Goal: Task Accomplishment & Management: Manage account settings

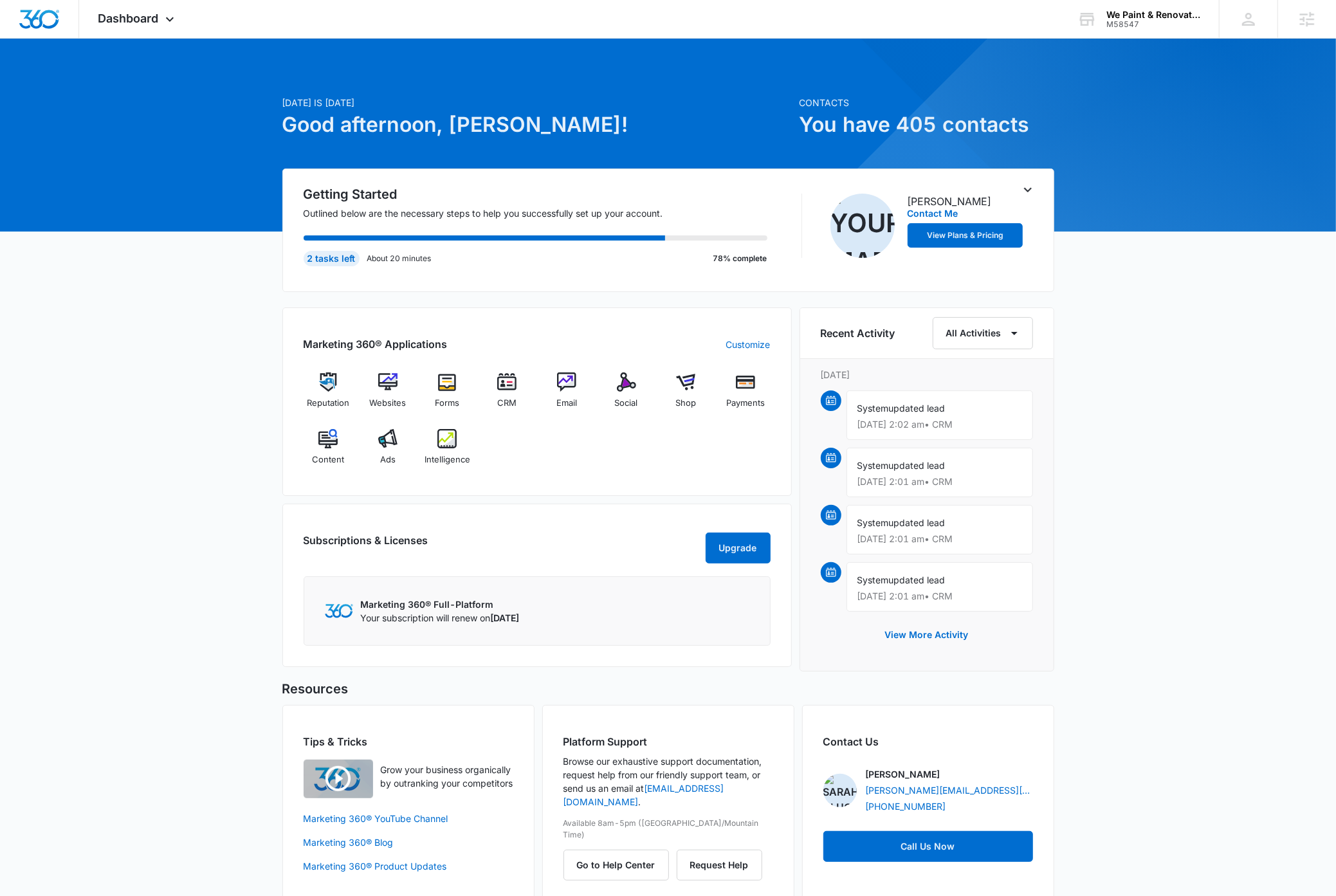
click at [1157, 21] on div "M58547" at bounding box center [1153, 24] width 94 height 9
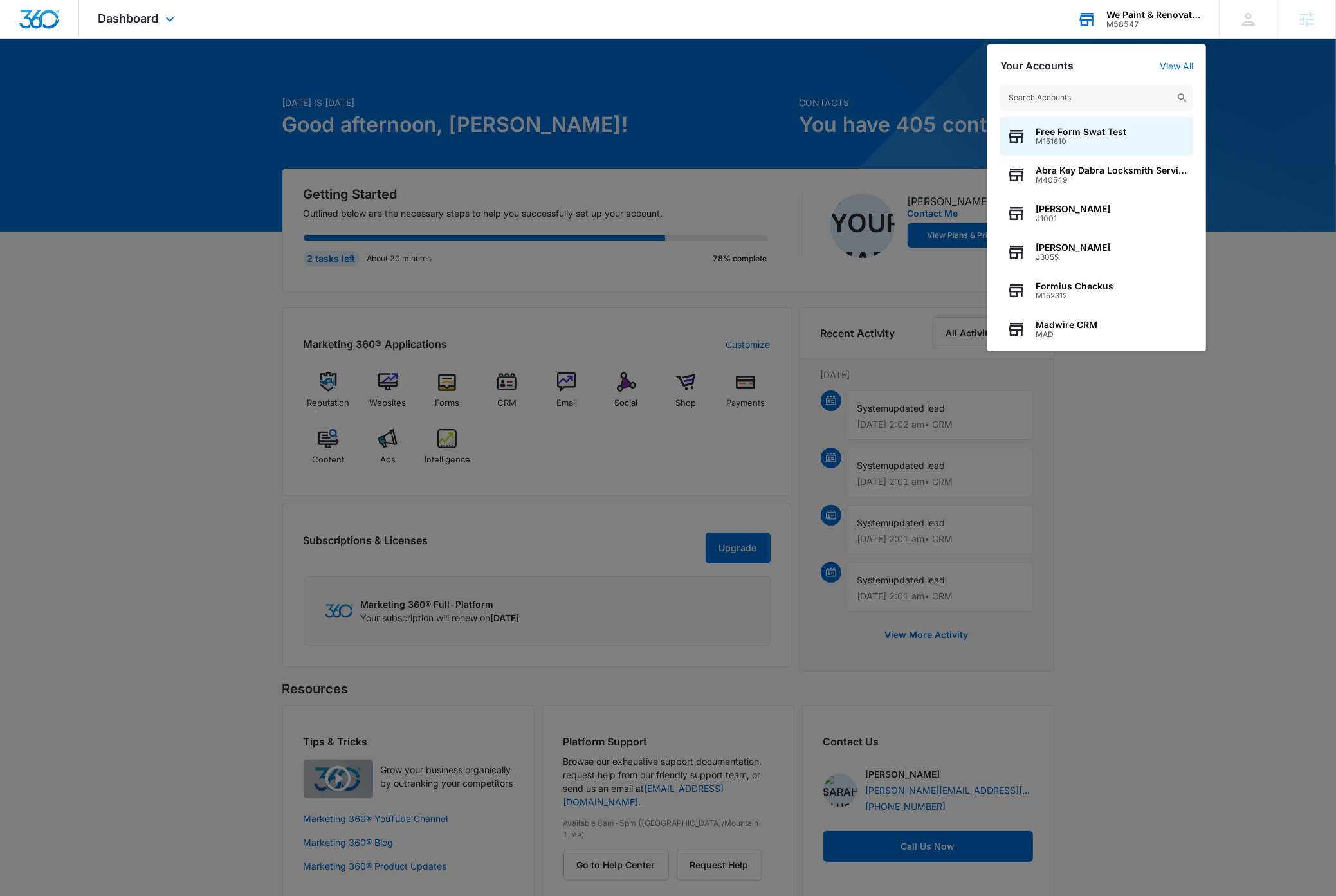
click at [1094, 102] on input "text" at bounding box center [1096, 98] width 193 height 26
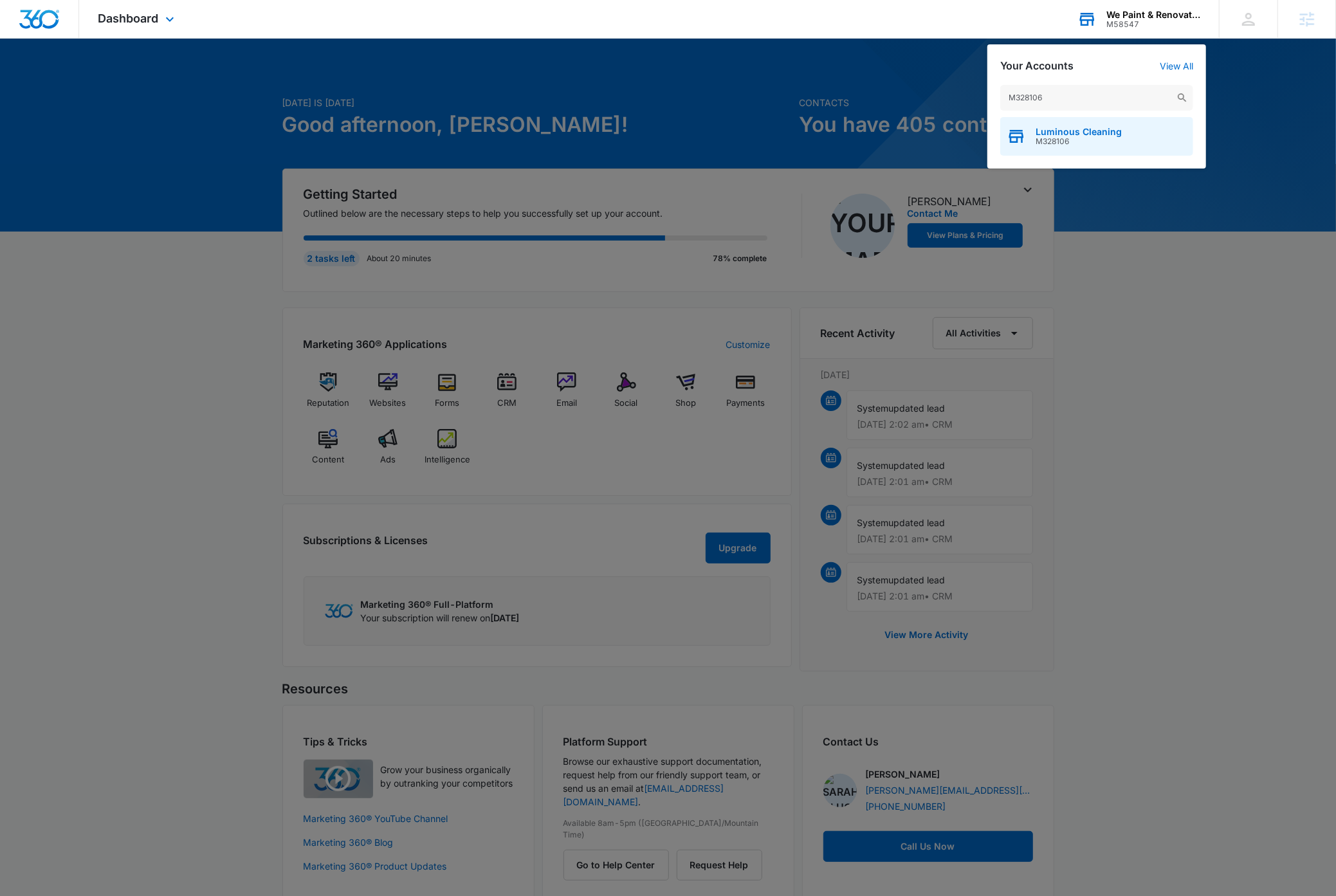
type input "M328106"
click at [1097, 142] on span "M328106" at bounding box center [1078, 141] width 86 height 9
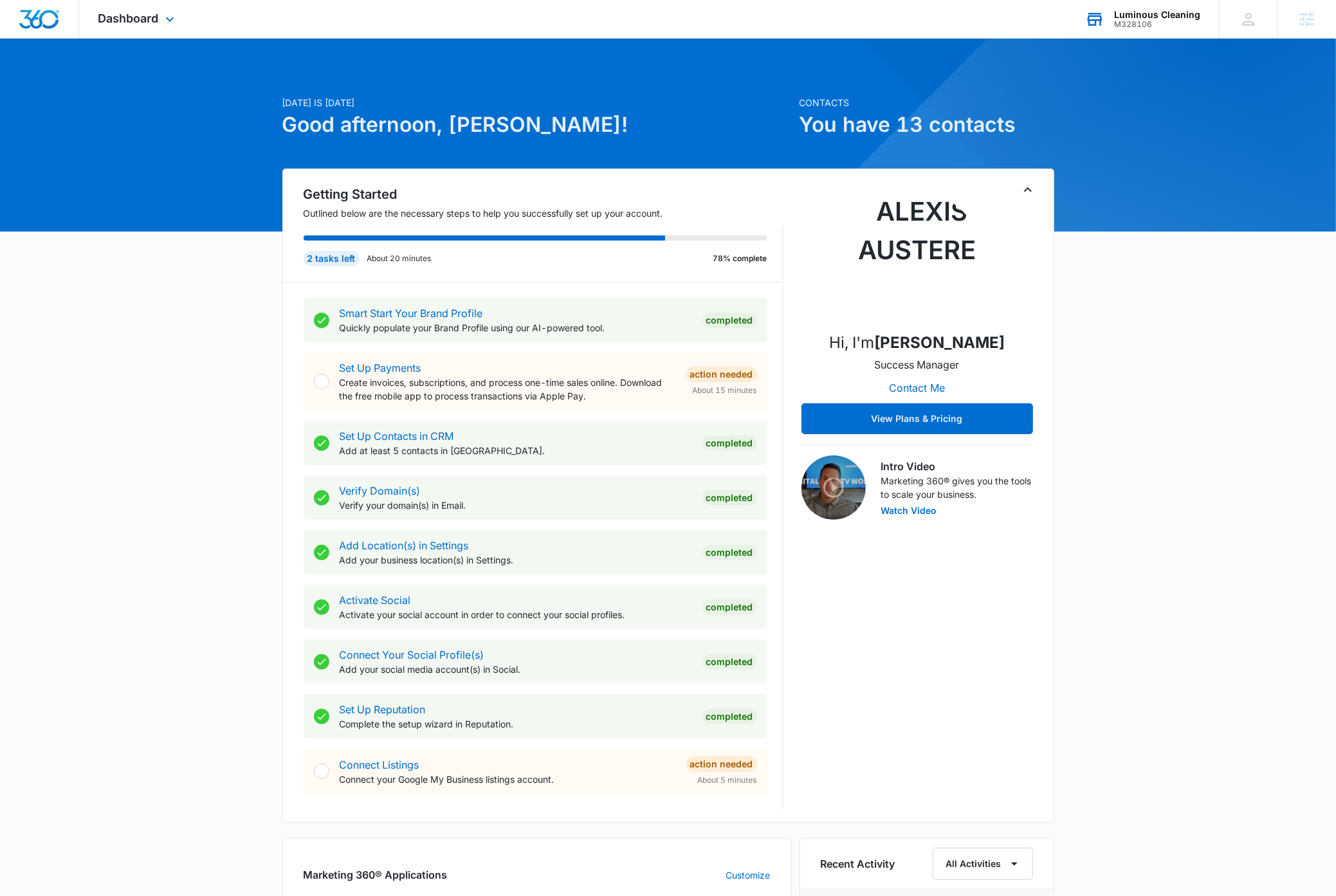
click at [1025, 191] on icon "Toggle Collapse" at bounding box center [1028, 189] width 8 height 4
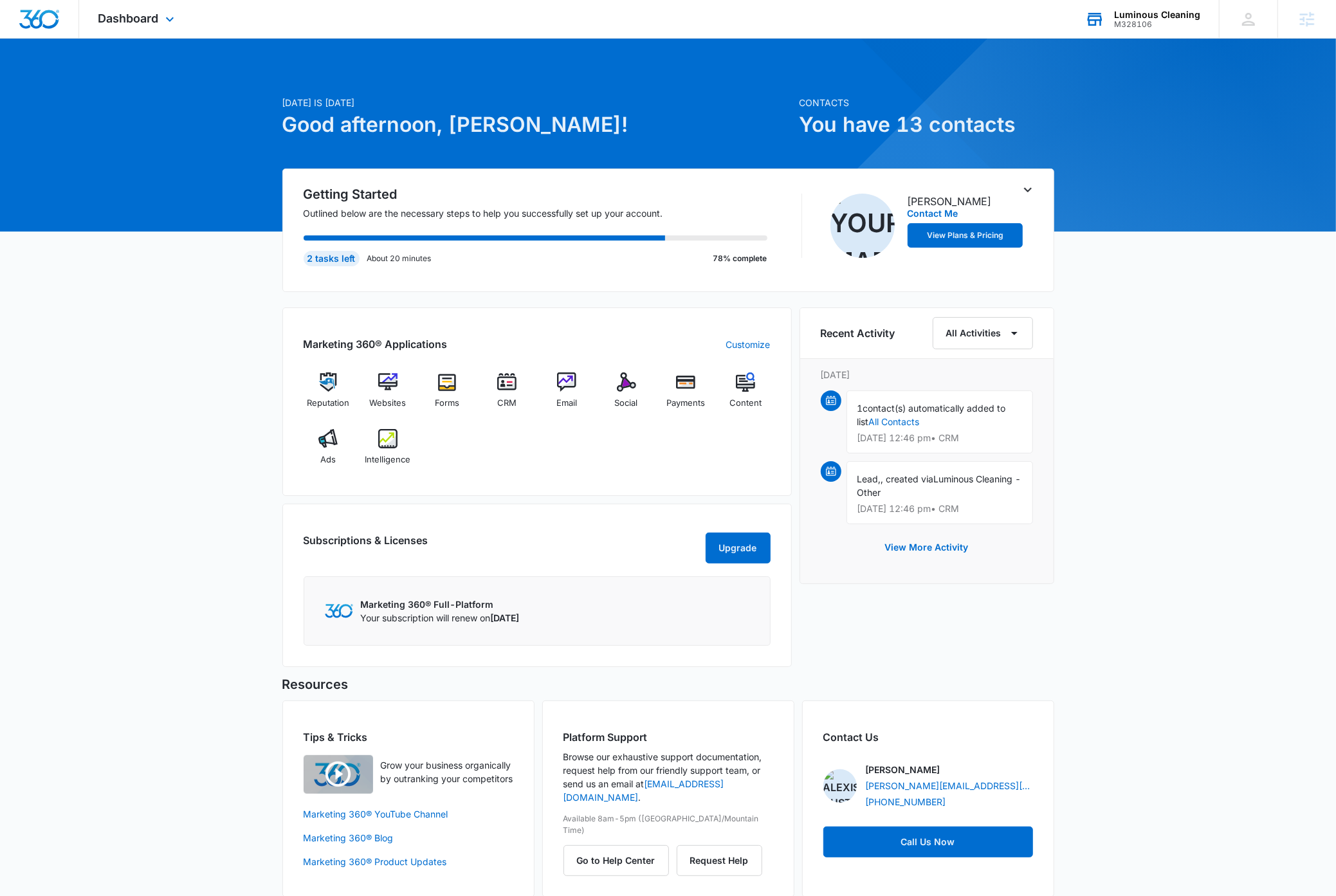
click at [1176, 16] on div "Luminous Cleaning" at bounding box center [1157, 15] width 86 height 10
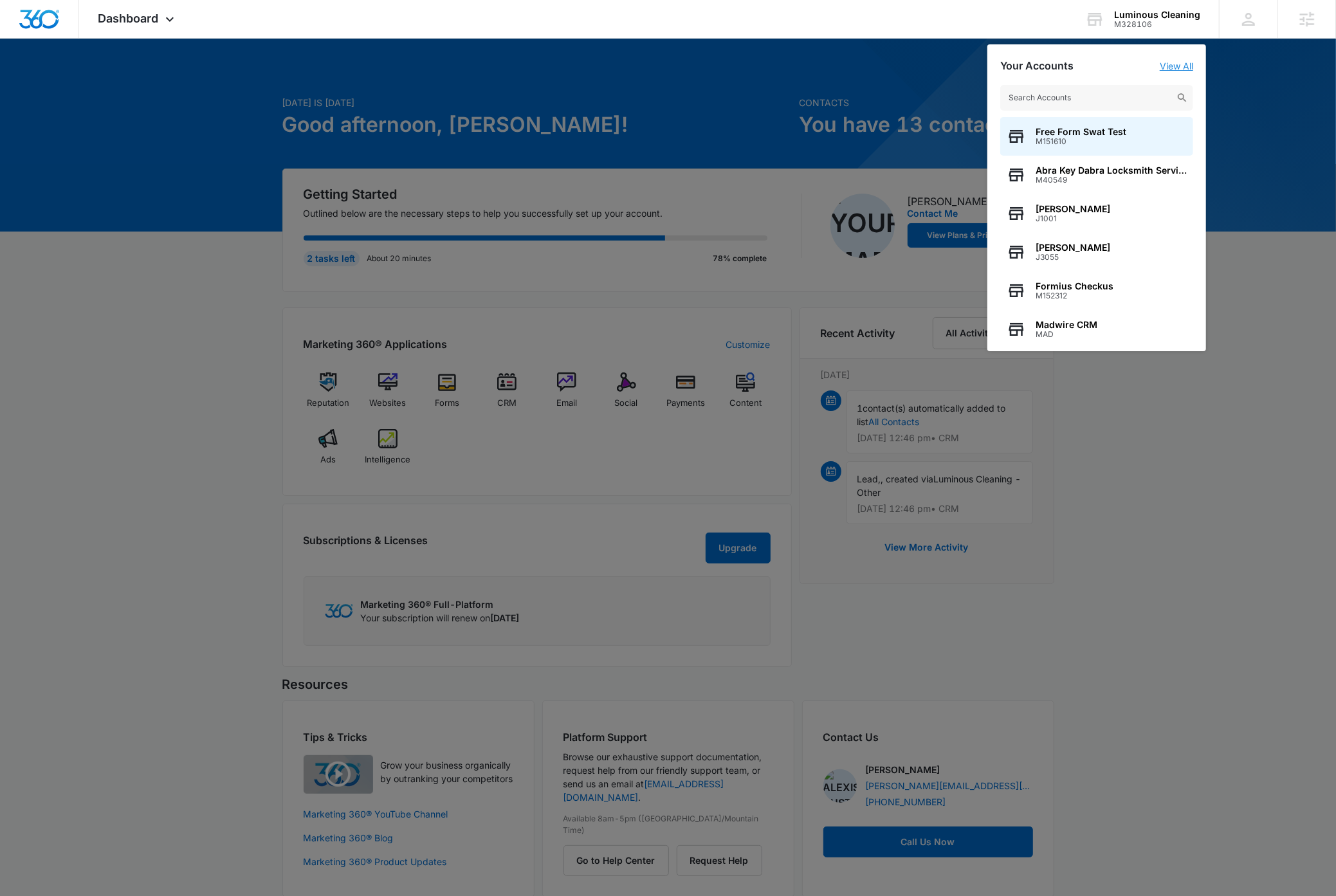
click at [1170, 61] on link "View All" at bounding box center [1176, 66] width 33 height 11
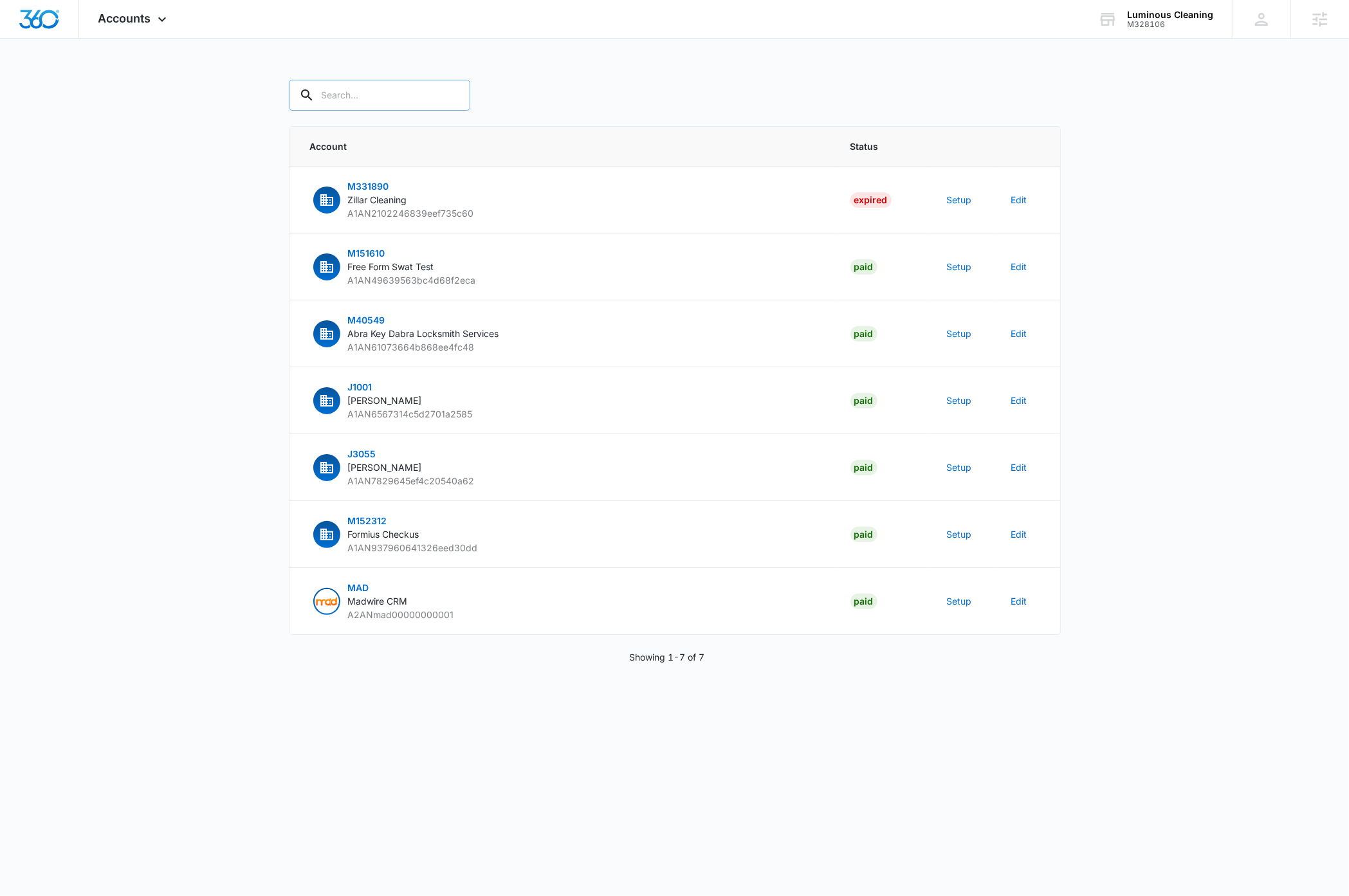
click at [374, 97] on input "text" at bounding box center [379, 95] width 182 height 31
type input "m328106"
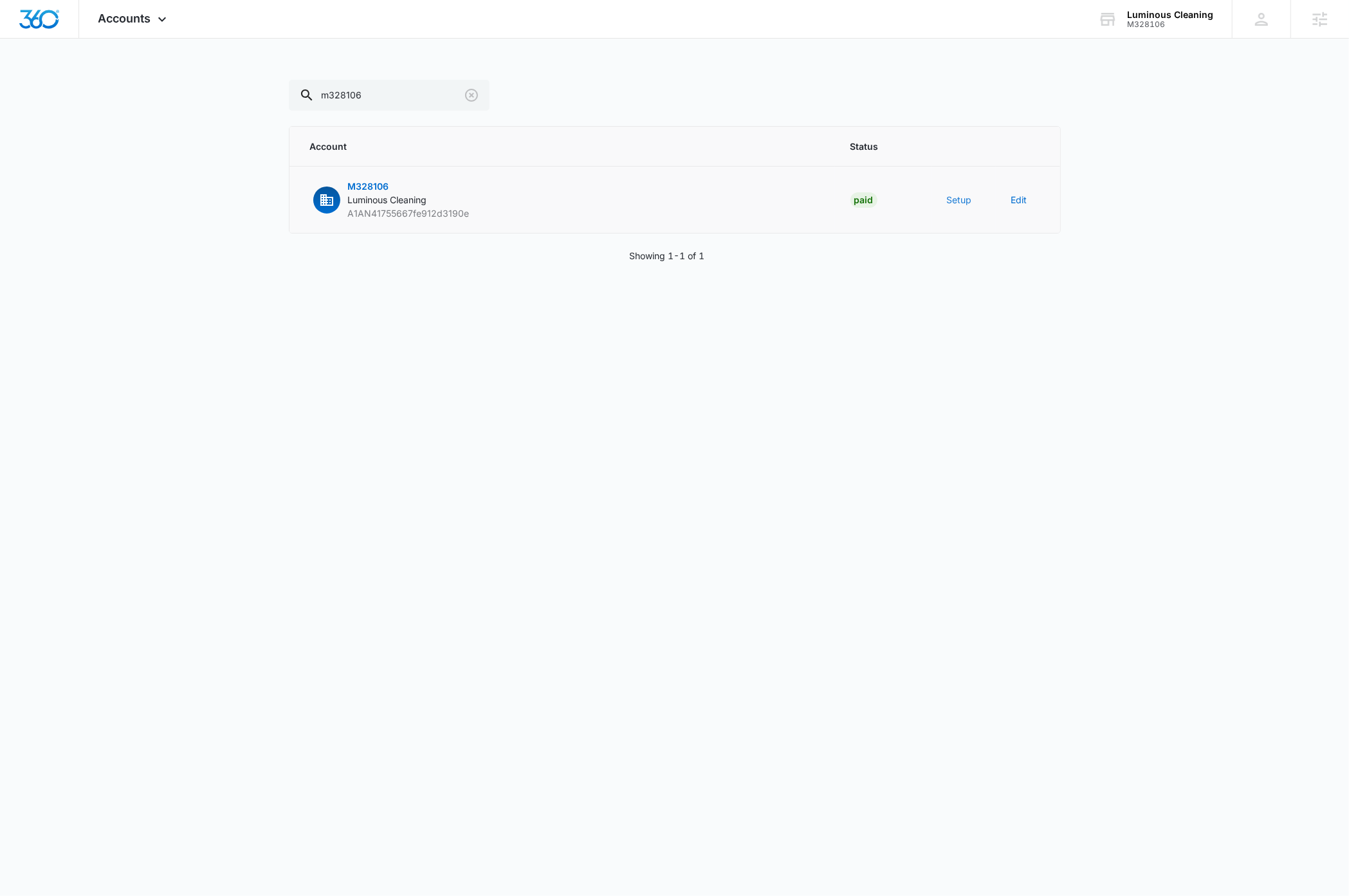
click at [957, 202] on button "Setup" at bounding box center [959, 199] width 25 height 14
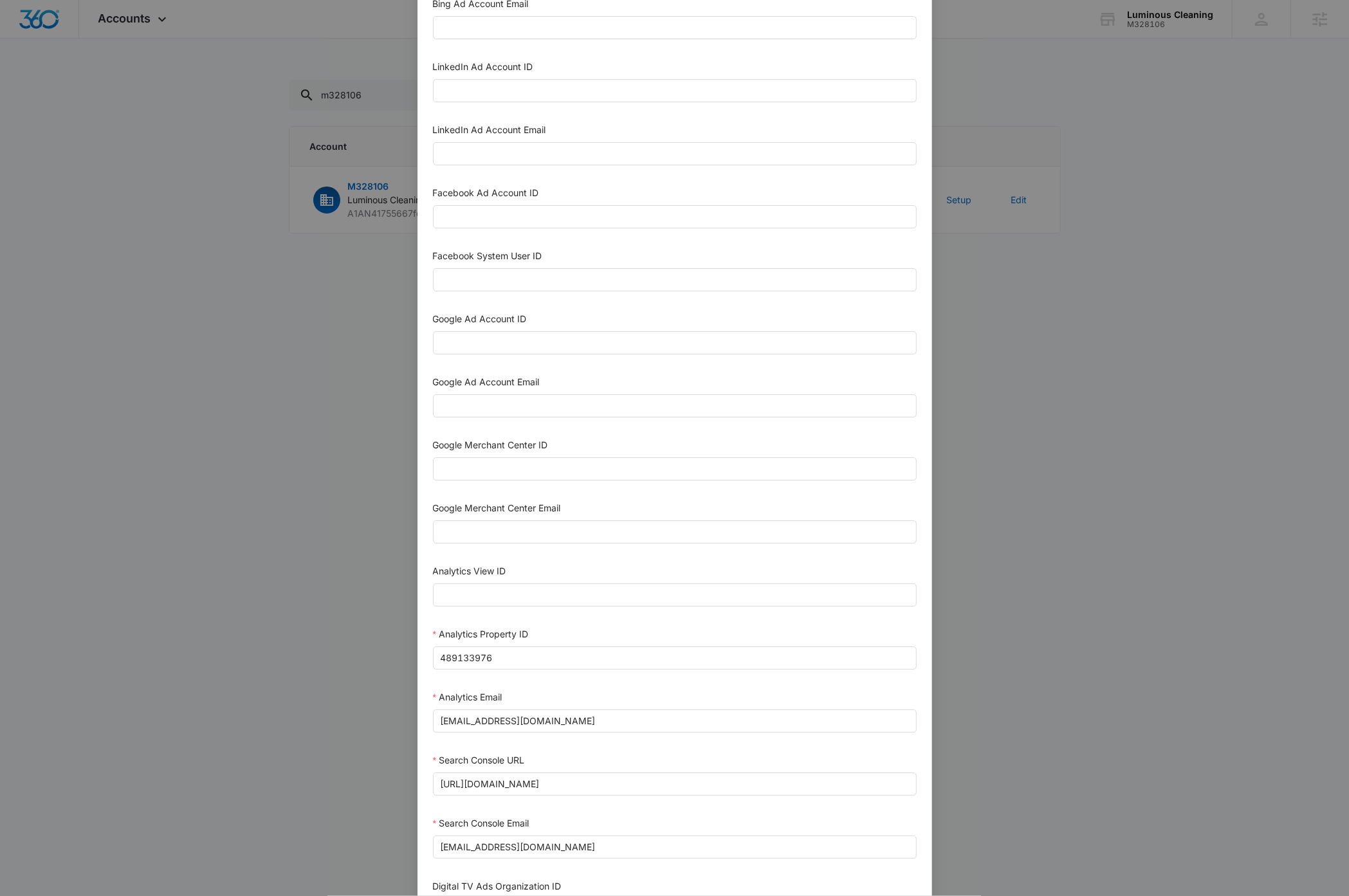
scroll to position [258, 0]
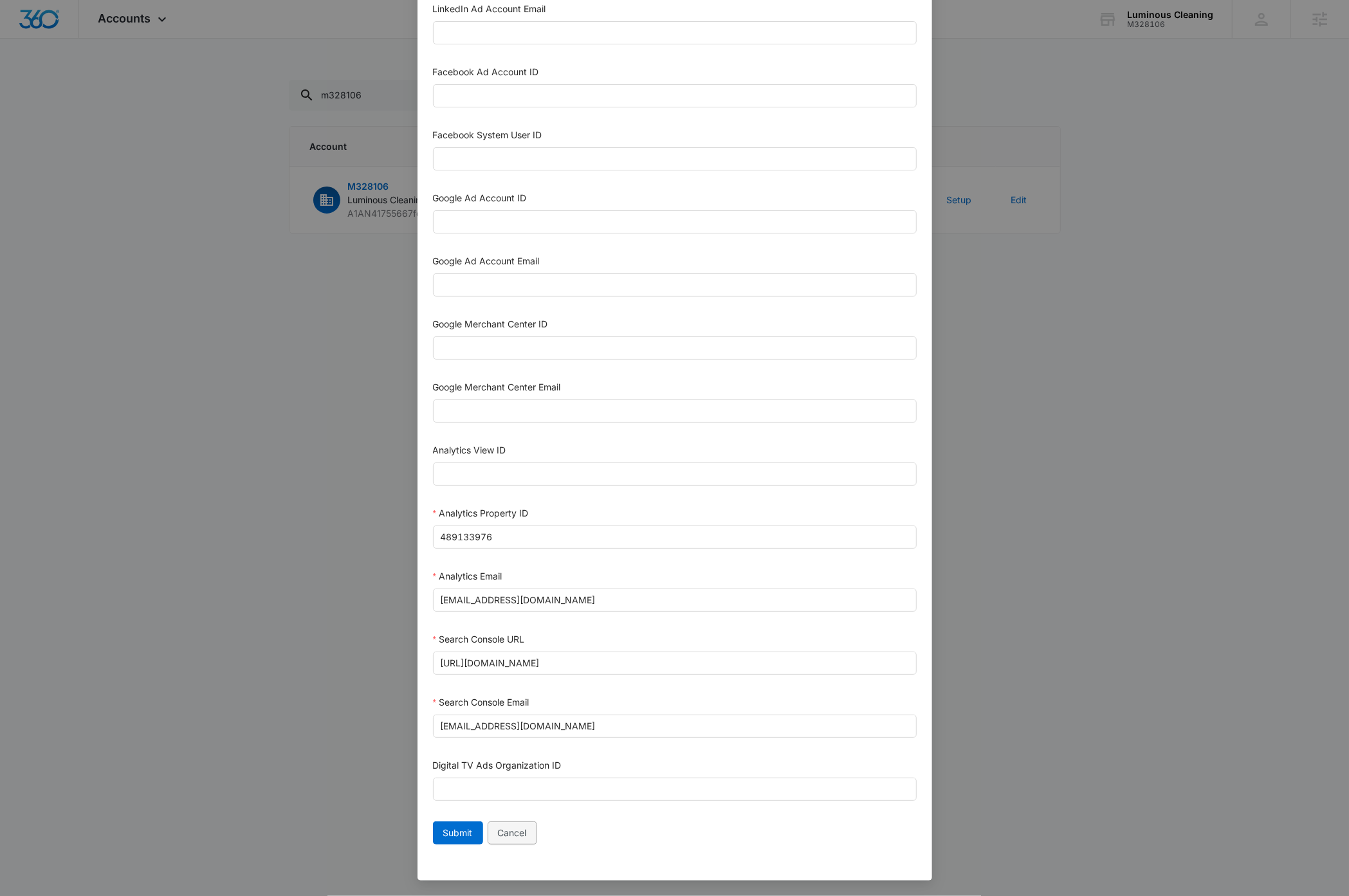
click at [502, 830] on span "Cancel" at bounding box center [512, 833] width 29 height 14
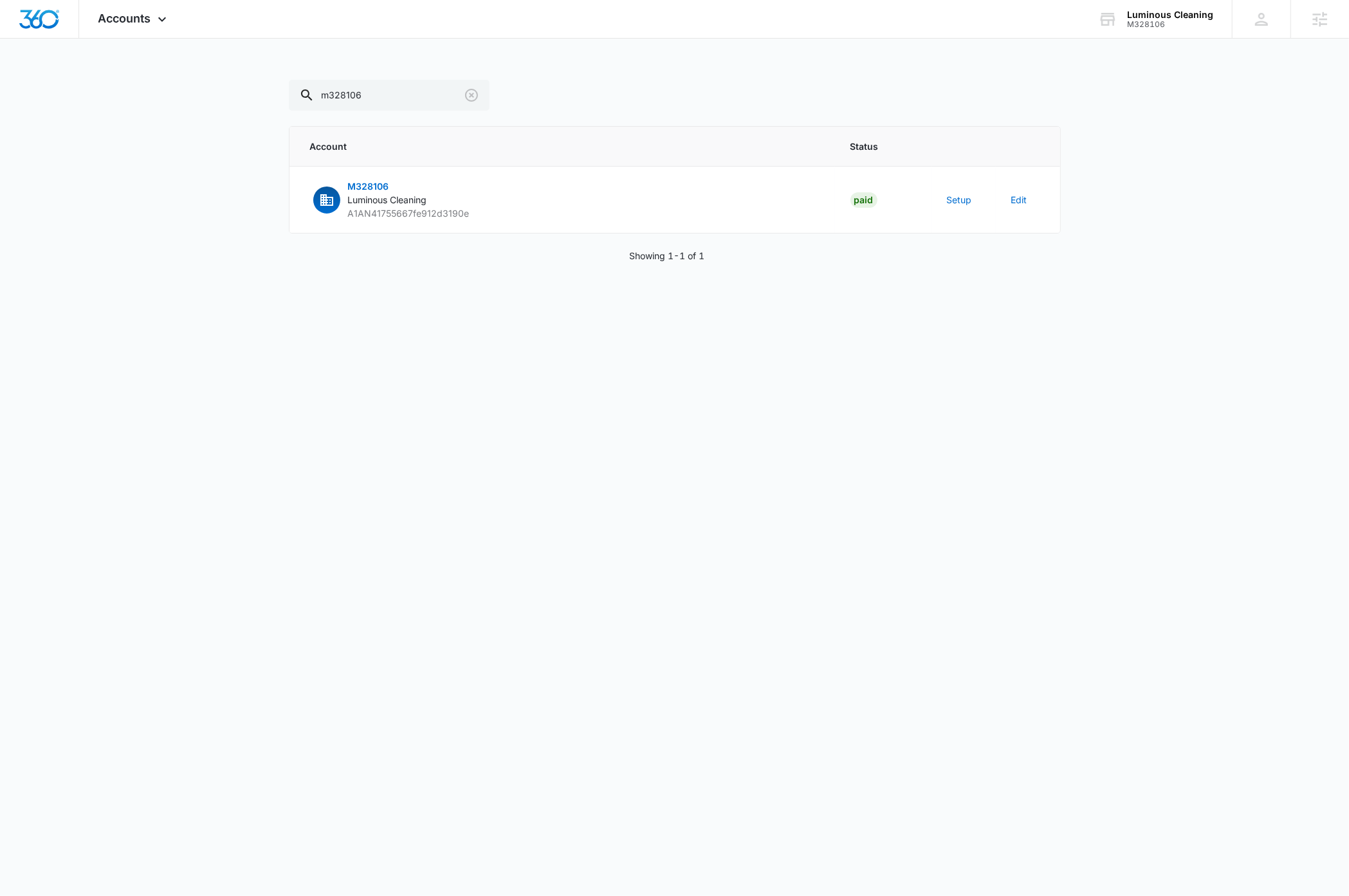
scroll to position [245, 0]
click at [959, 202] on button "Setup" at bounding box center [959, 199] width 25 height 14
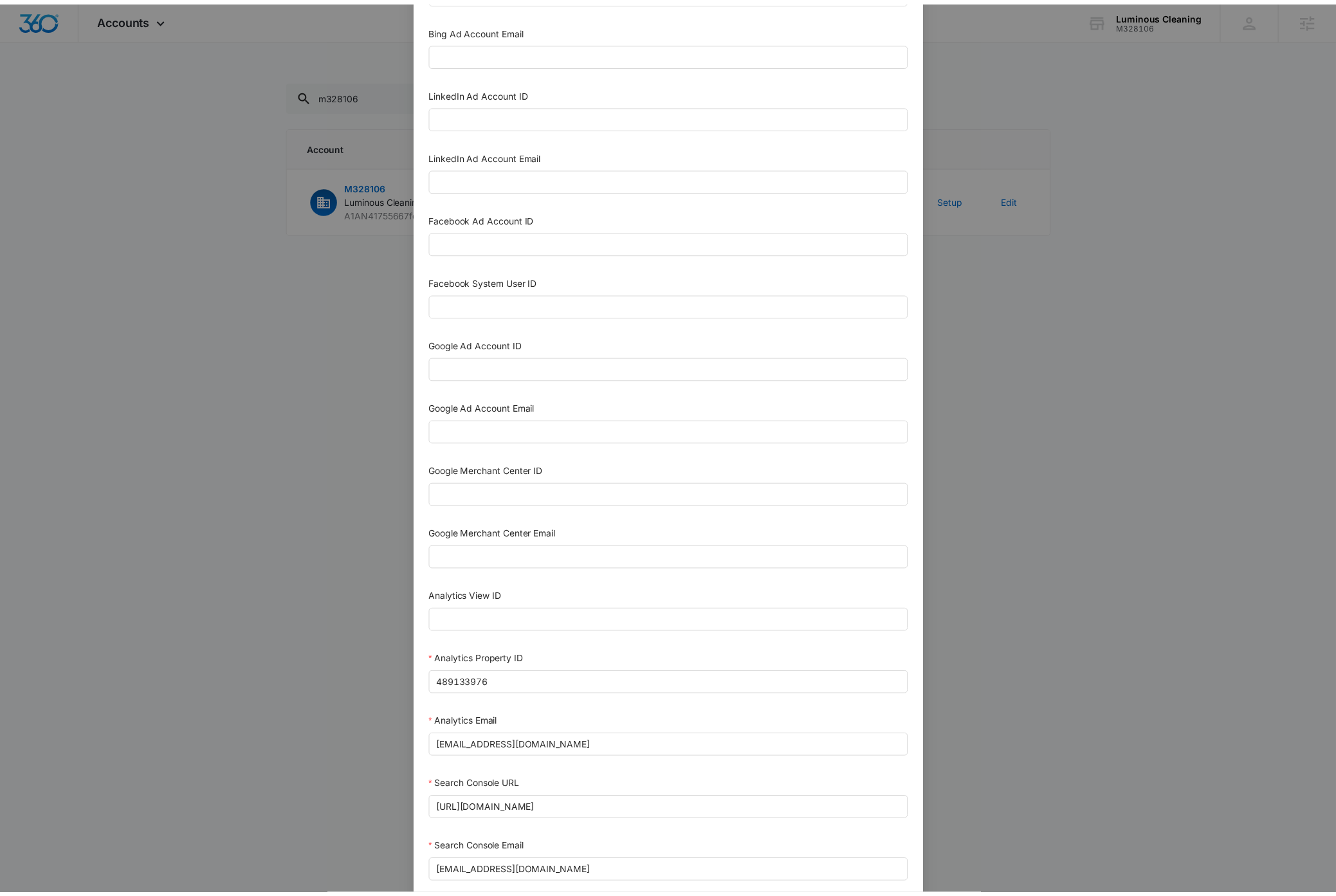
scroll to position [0, 0]
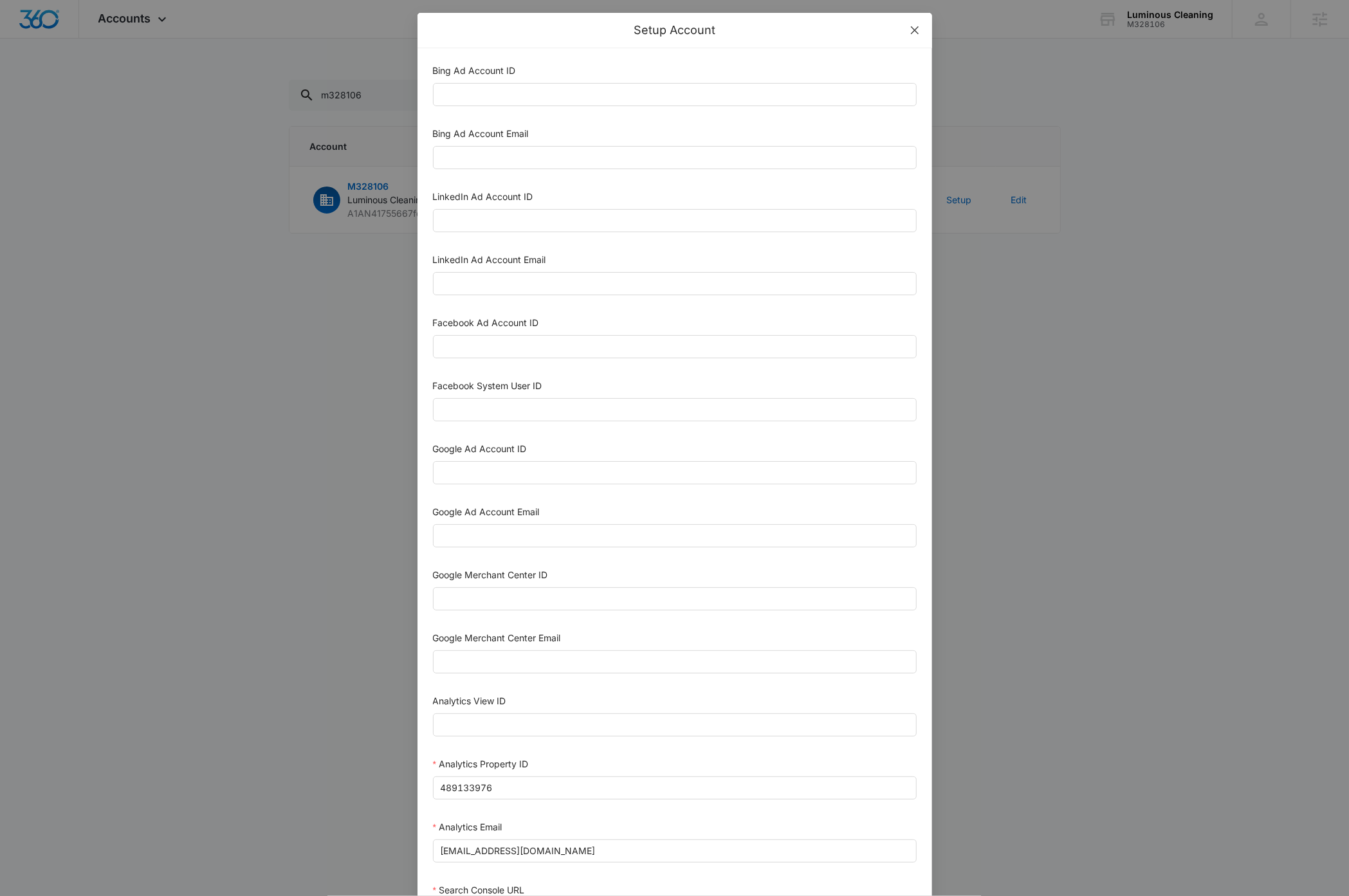
click at [910, 34] on icon "close" at bounding box center [915, 30] width 10 height 10
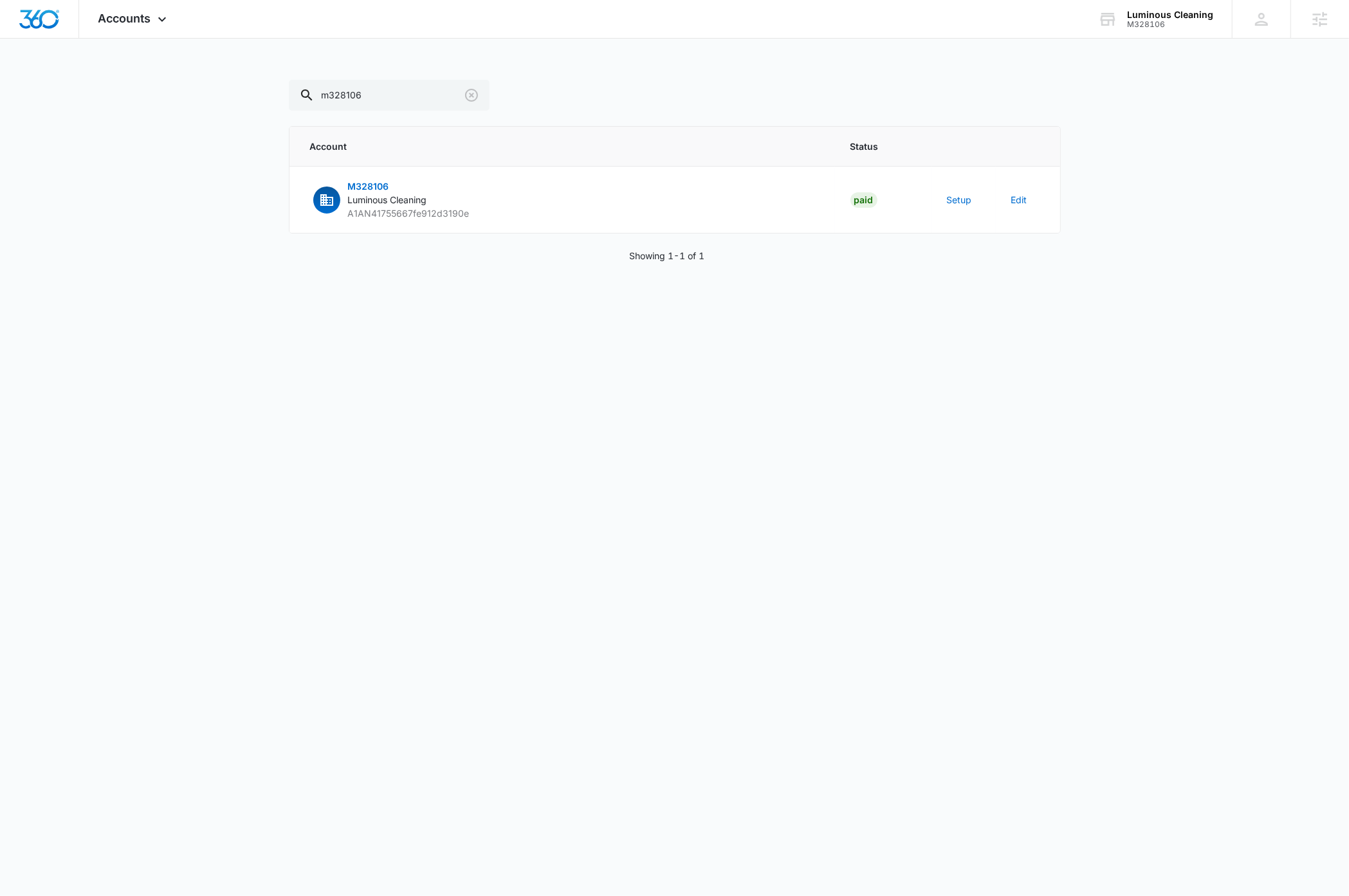
click at [1140, 192] on main "m328106 Account Status M328106 Luminous Cleaning A1AN41755667fe912d3190e Paid S…" at bounding box center [674, 187] width 1349 height 214
click at [48, 11] on img "Dashboard" at bounding box center [39, 19] width 41 height 19
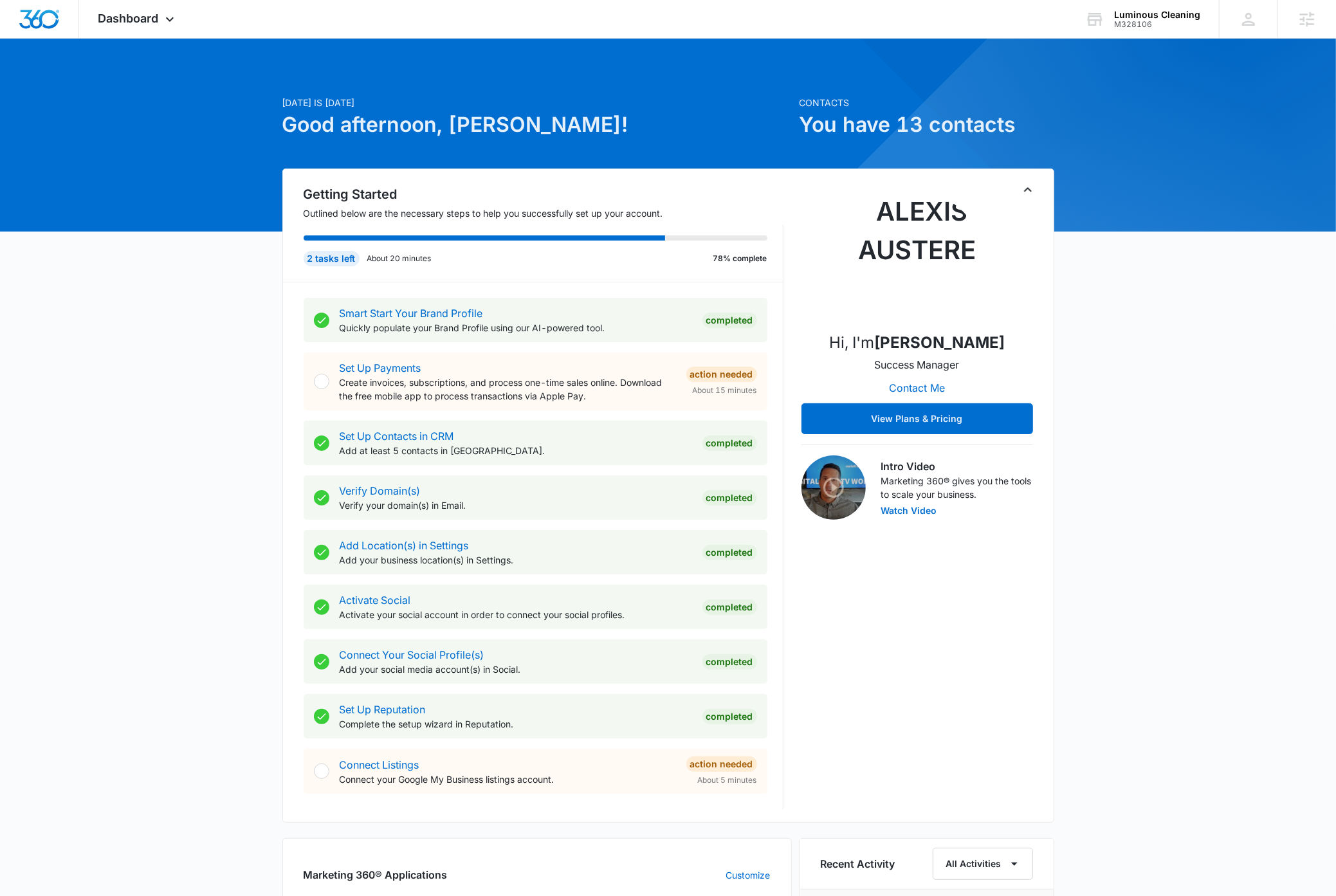
click at [1028, 192] on icon "Toggle Collapse" at bounding box center [1028, 190] width 16 height 16
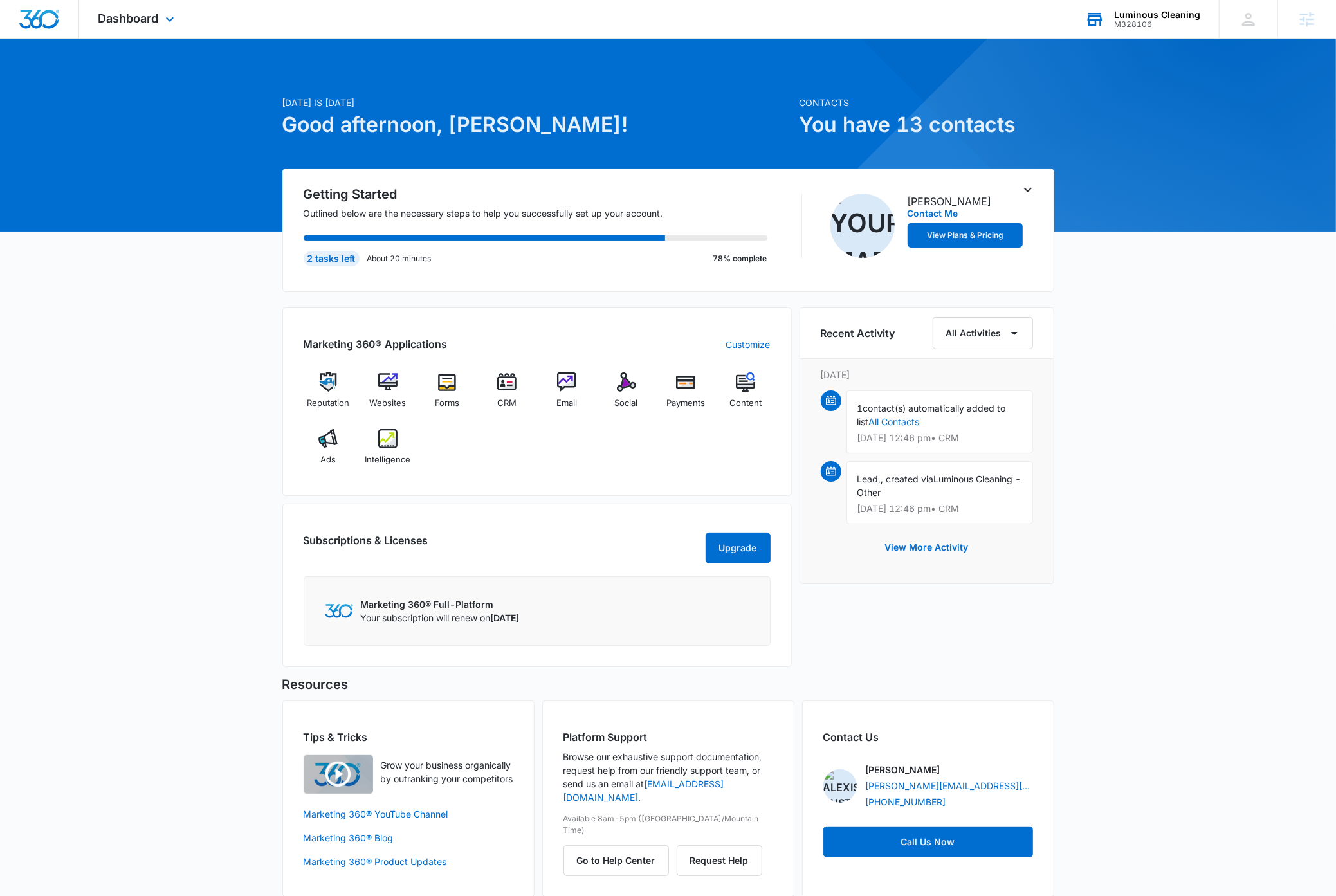
click at [1164, 12] on div "Luminous Cleaning" at bounding box center [1157, 15] width 86 height 10
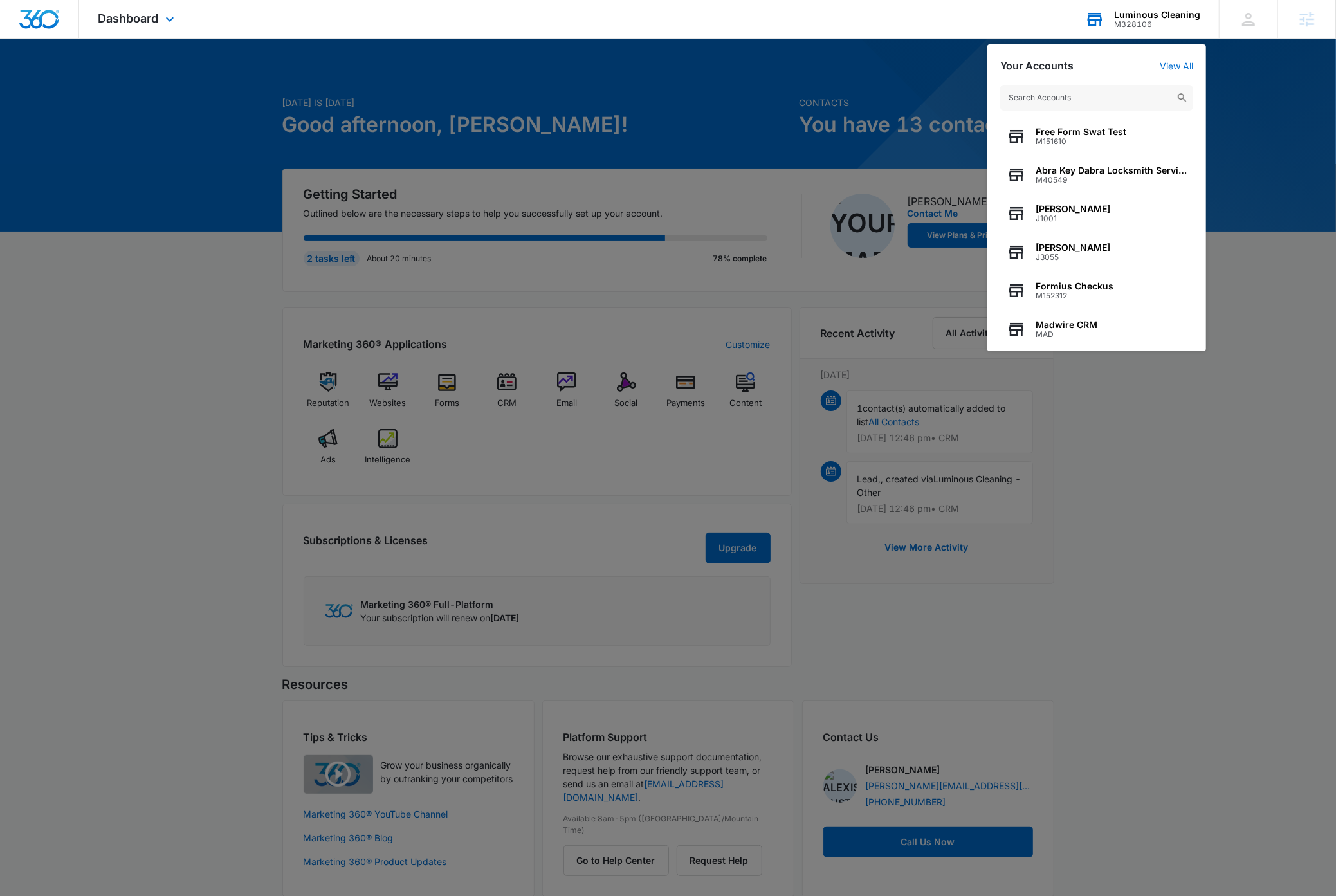
click at [1081, 98] on input "text" at bounding box center [1096, 98] width 193 height 26
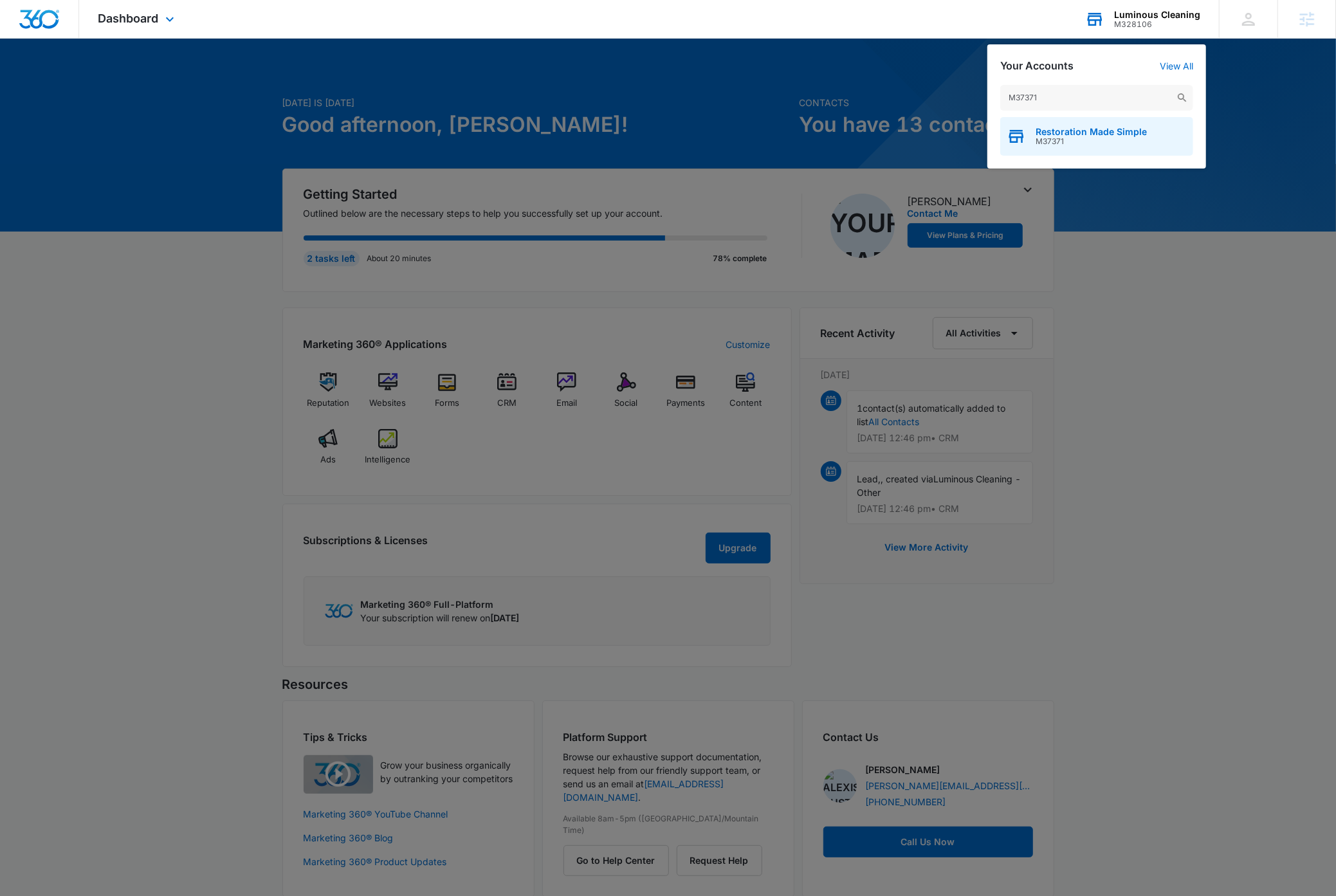
type input "M37371"
click at [1089, 136] on span "Restoration Made Simple" at bounding box center [1091, 132] width 111 height 10
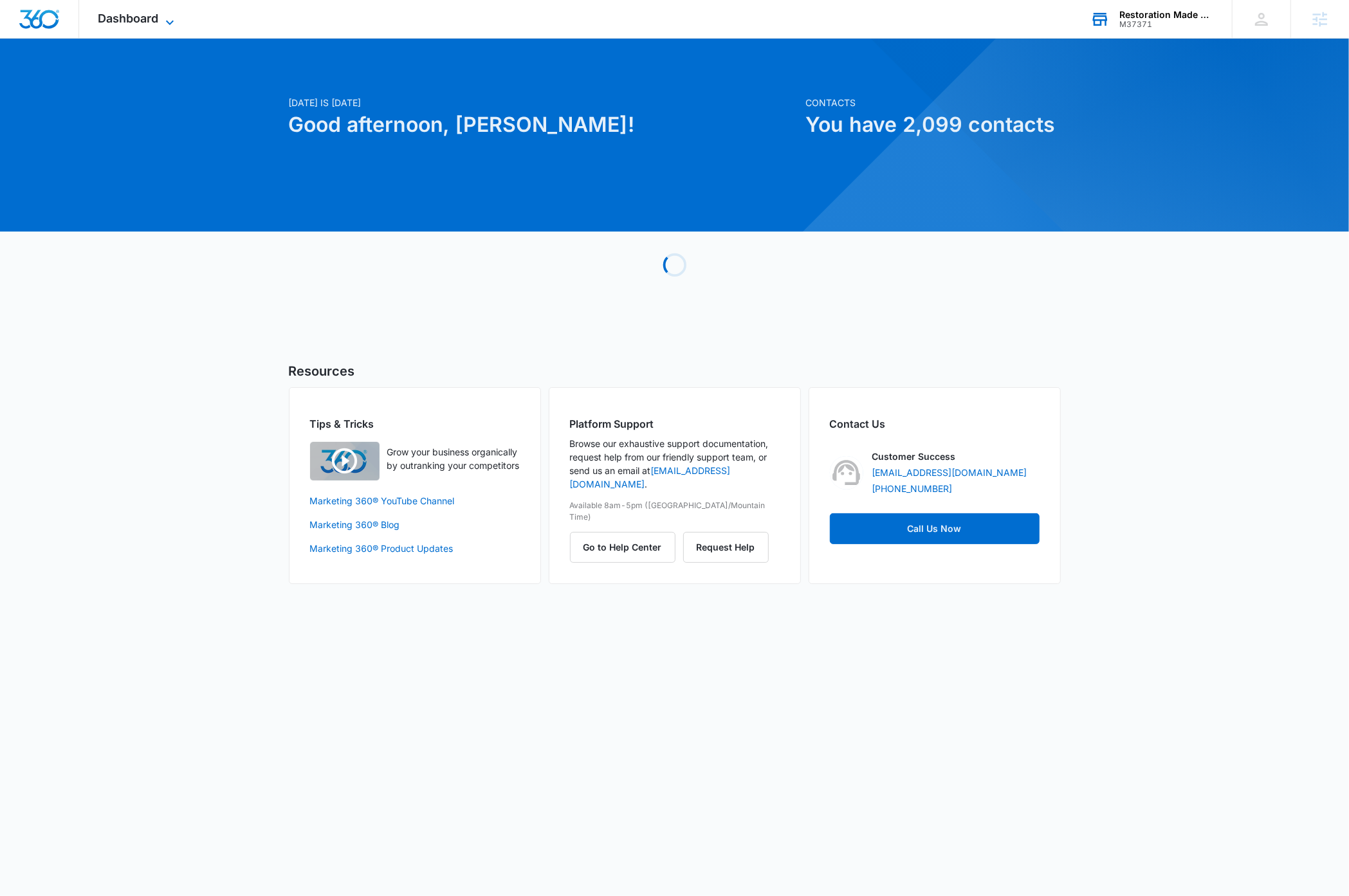
click at [172, 21] on icon at bounding box center [170, 22] width 8 height 4
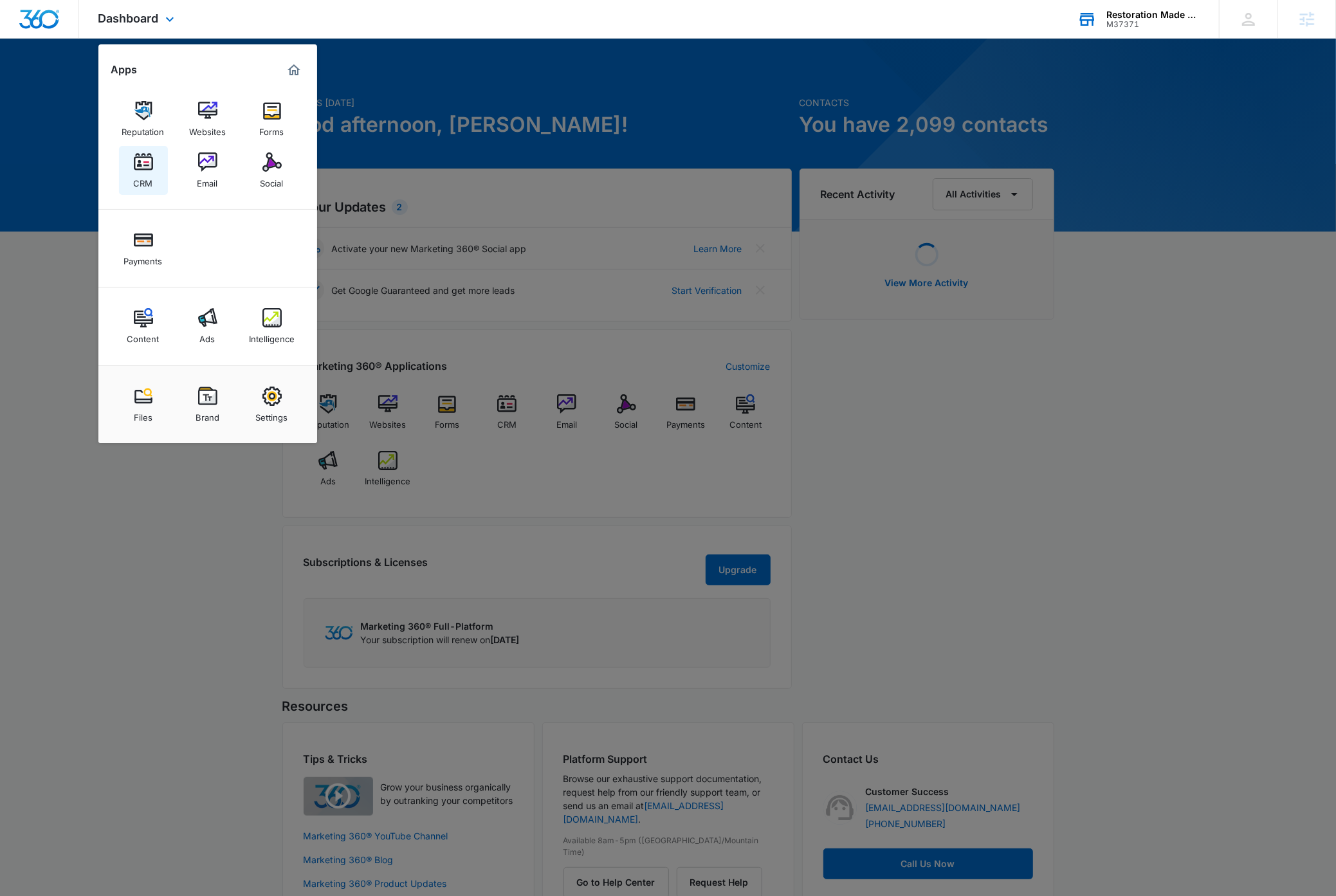
click at [140, 165] on img at bounding box center [143, 162] width 19 height 19
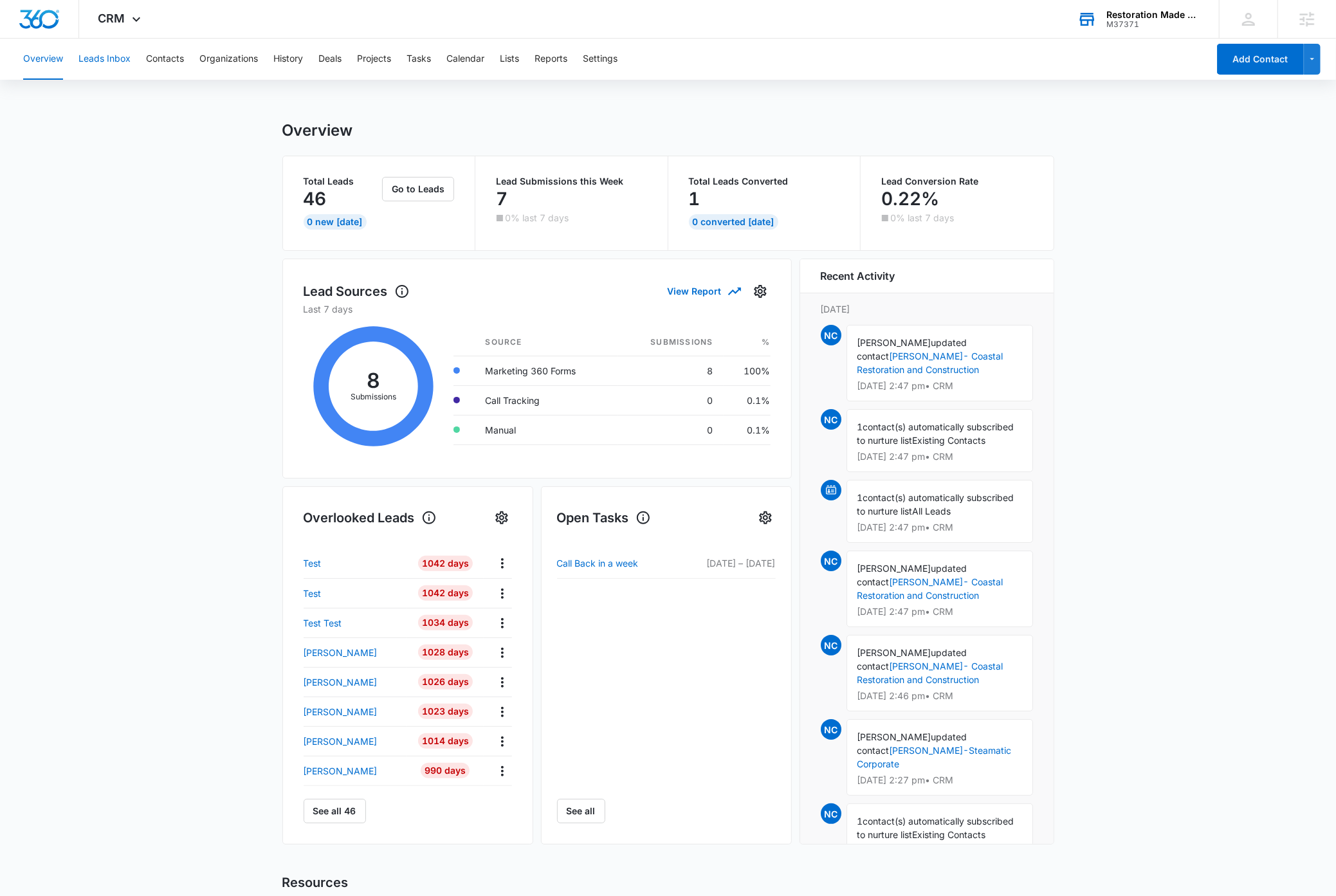
click at [118, 59] on button "Leads Inbox" at bounding box center [104, 59] width 52 height 41
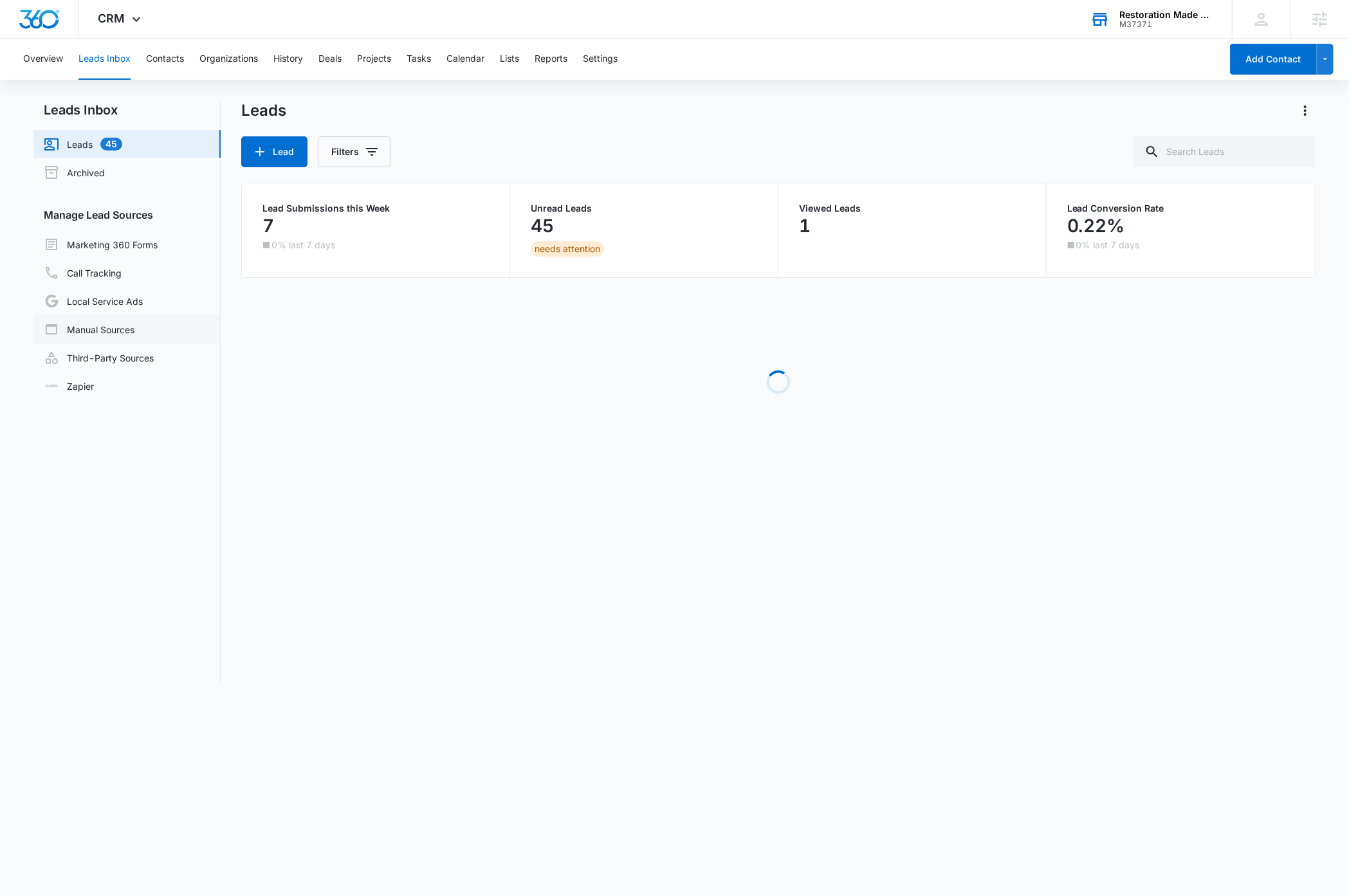
click at [116, 328] on link "Manual Sources" at bounding box center [88, 330] width 90 height 16
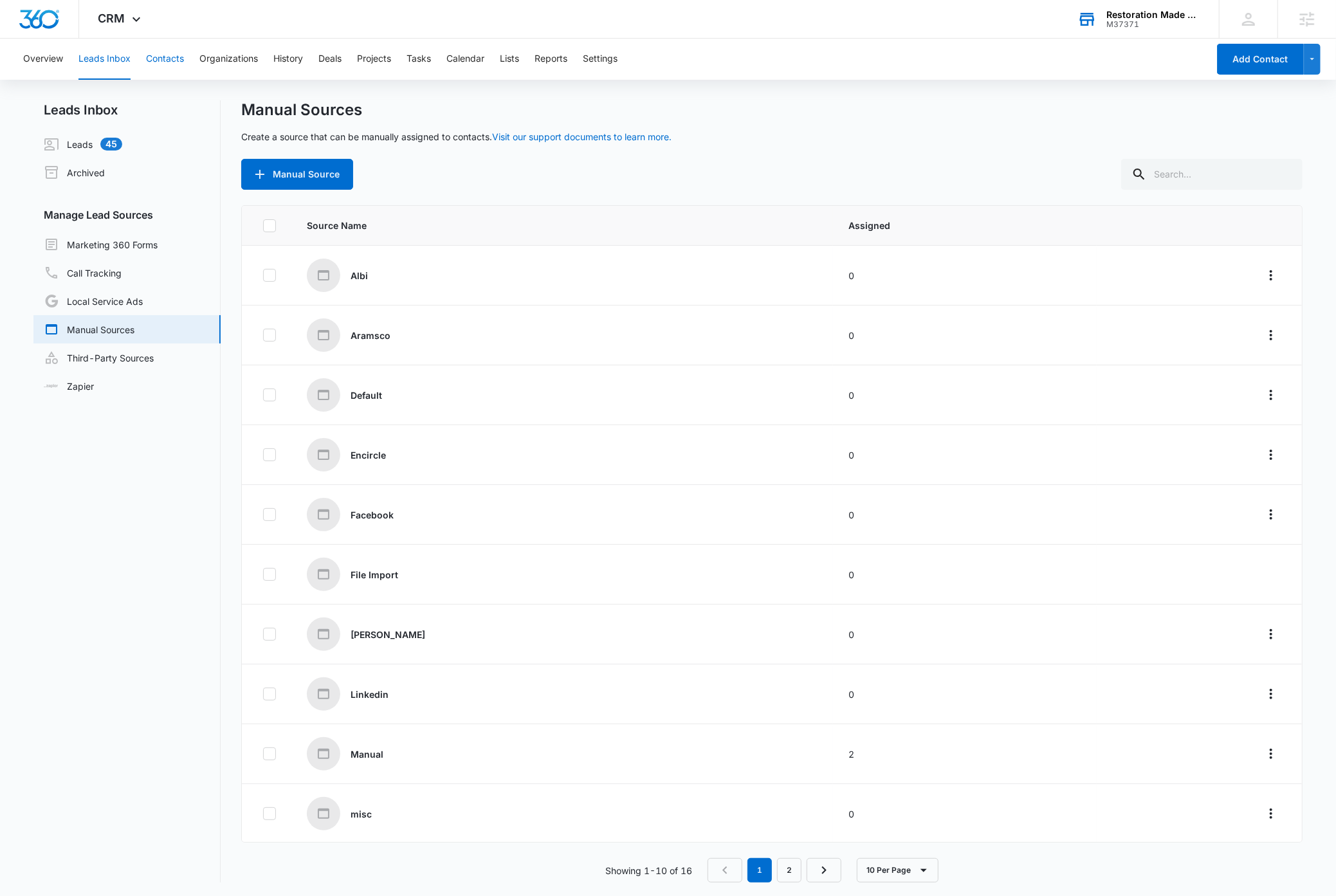
click at [169, 59] on button "Contacts" at bounding box center [165, 59] width 38 height 41
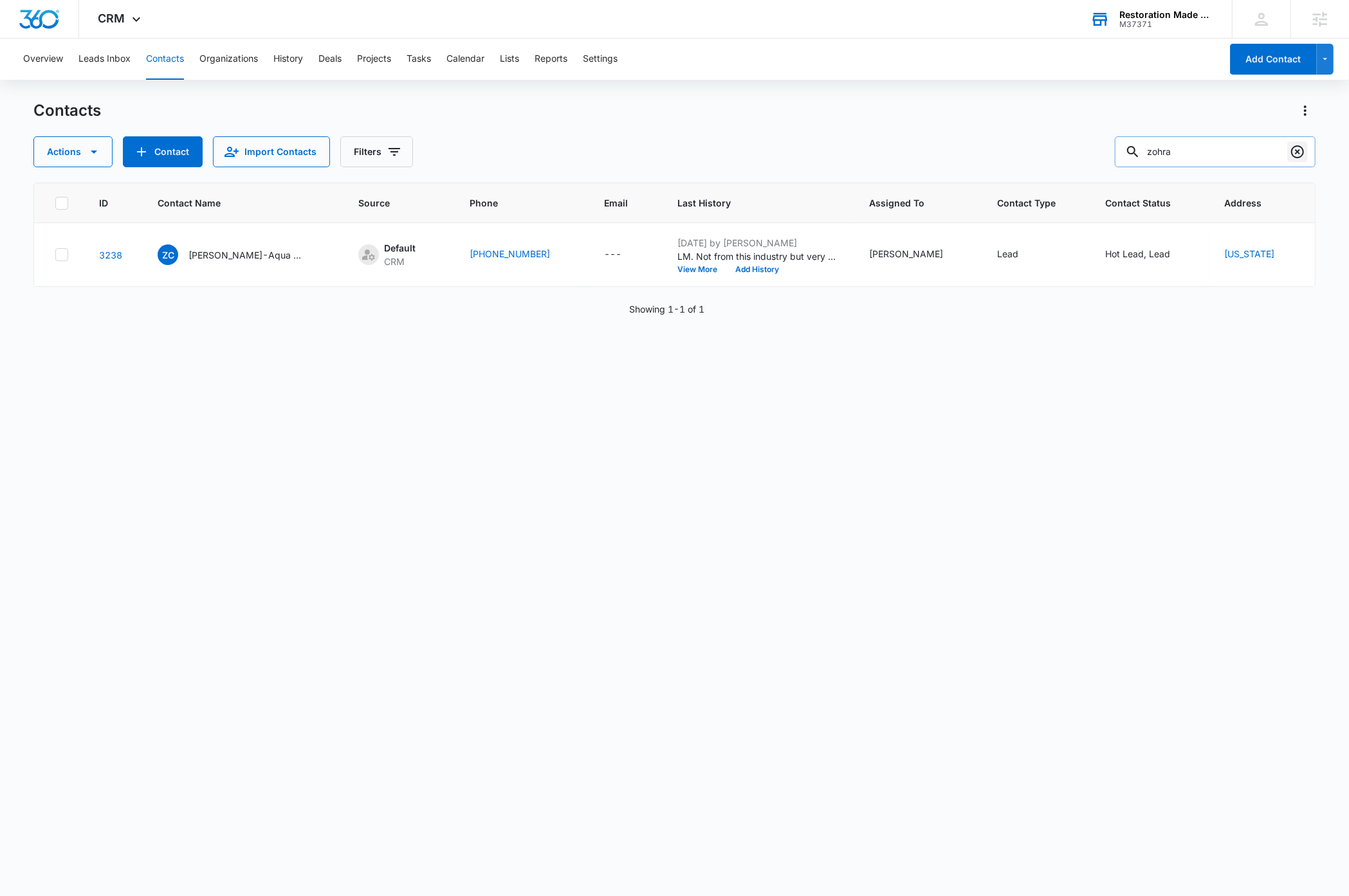
click at [1297, 154] on icon "Clear" at bounding box center [1298, 152] width 16 height 16
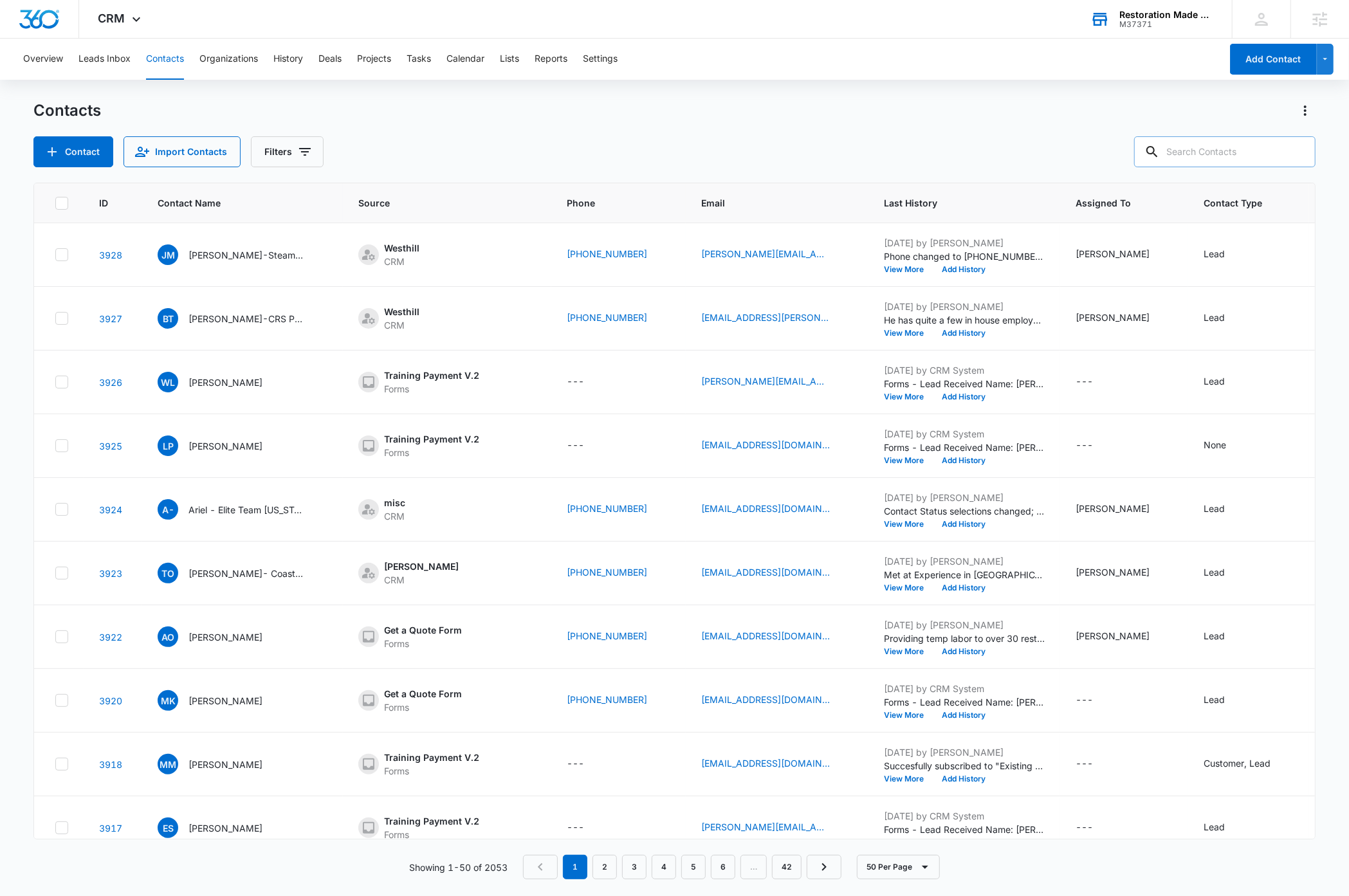
click at [553, 142] on div "Contact Import Contacts Filters" at bounding box center [674, 151] width 1281 height 31
click at [116, 59] on button "Leads Inbox" at bounding box center [104, 59] width 52 height 41
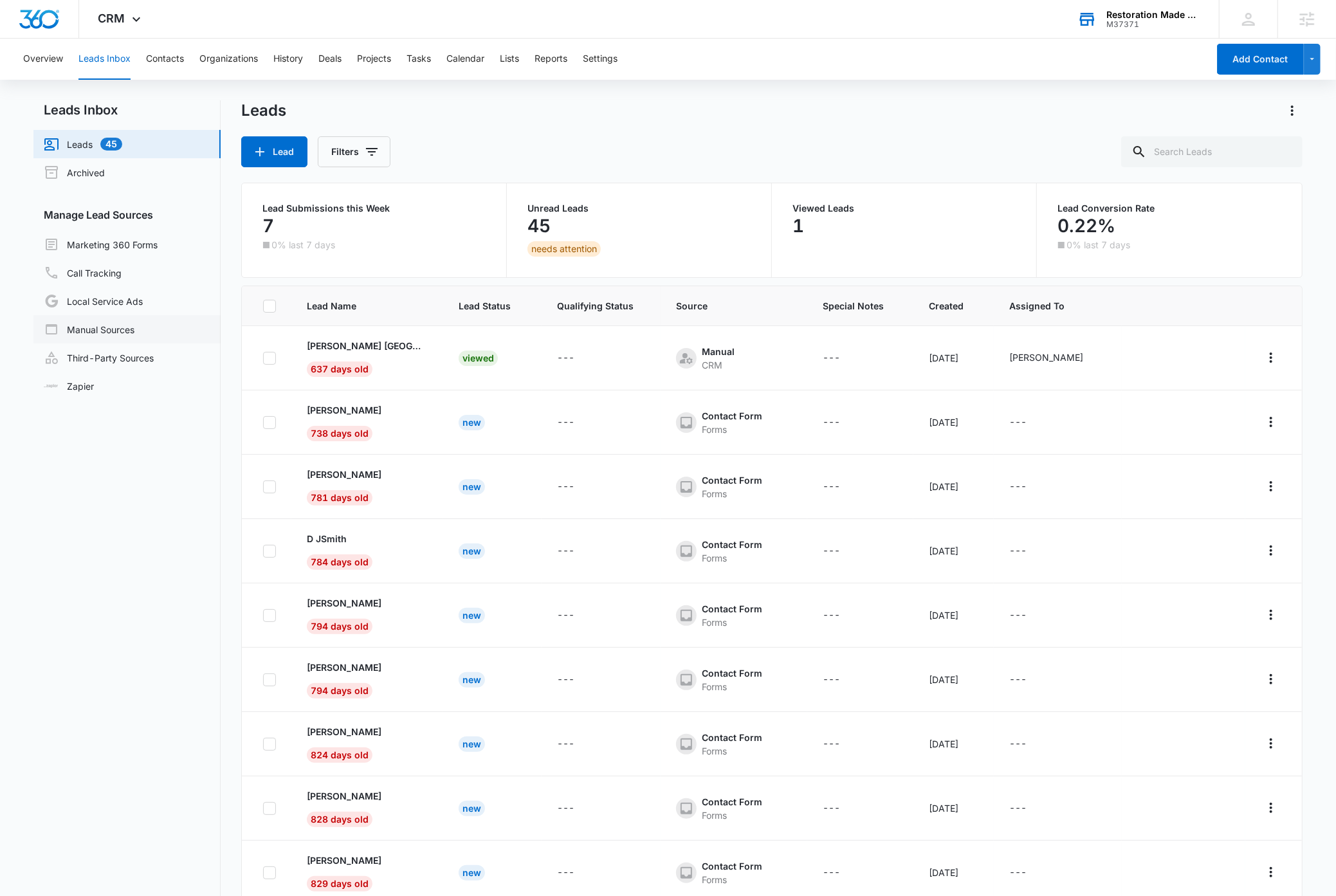
click at [107, 326] on link "Manual Sources" at bounding box center [88, 330] width 90 height 16
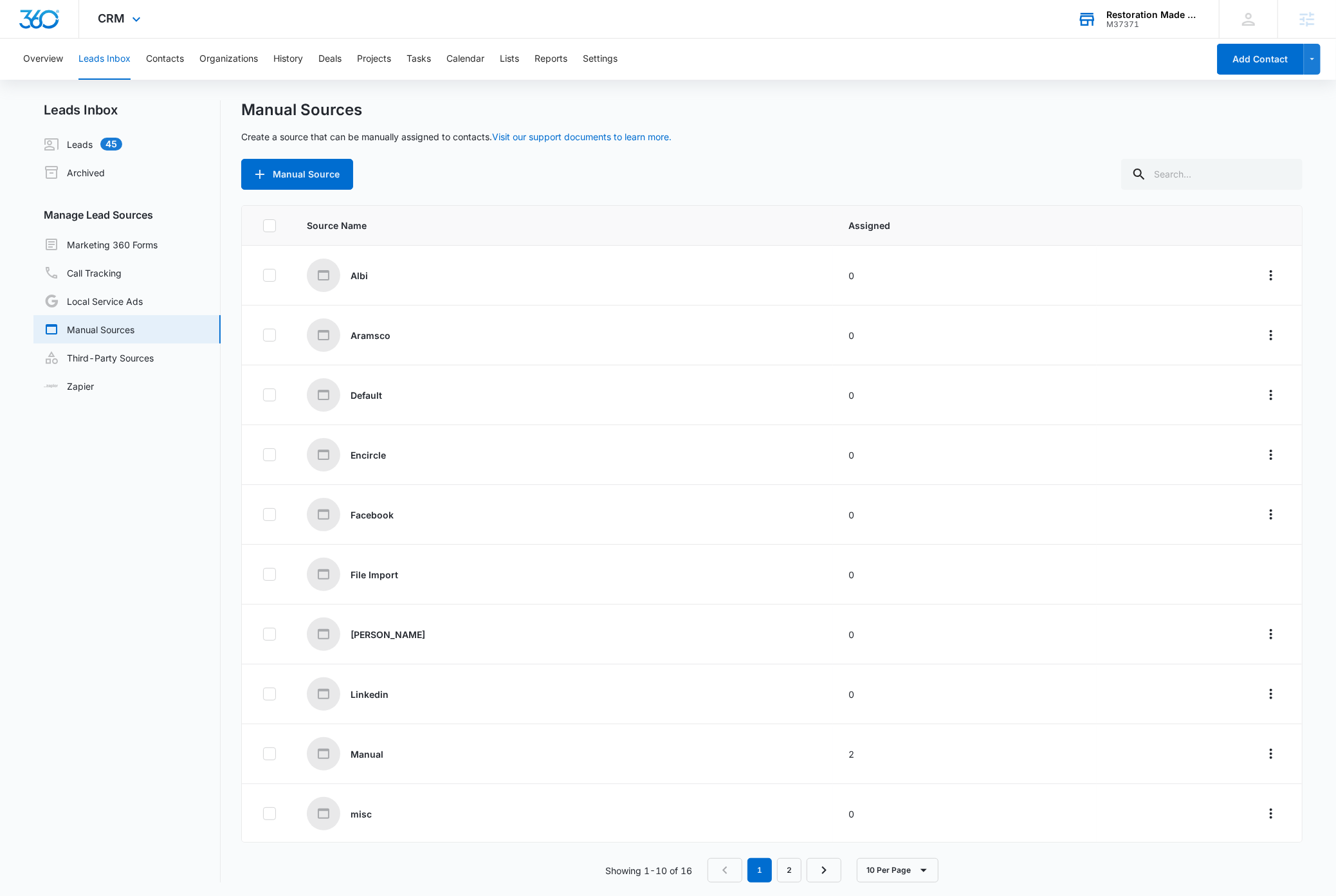
click at [48, 22] on img "Dashboard" at bounding box center [39, 19] width 41 height 19
